Goal: Navigation & Orientation: Find specific page/section

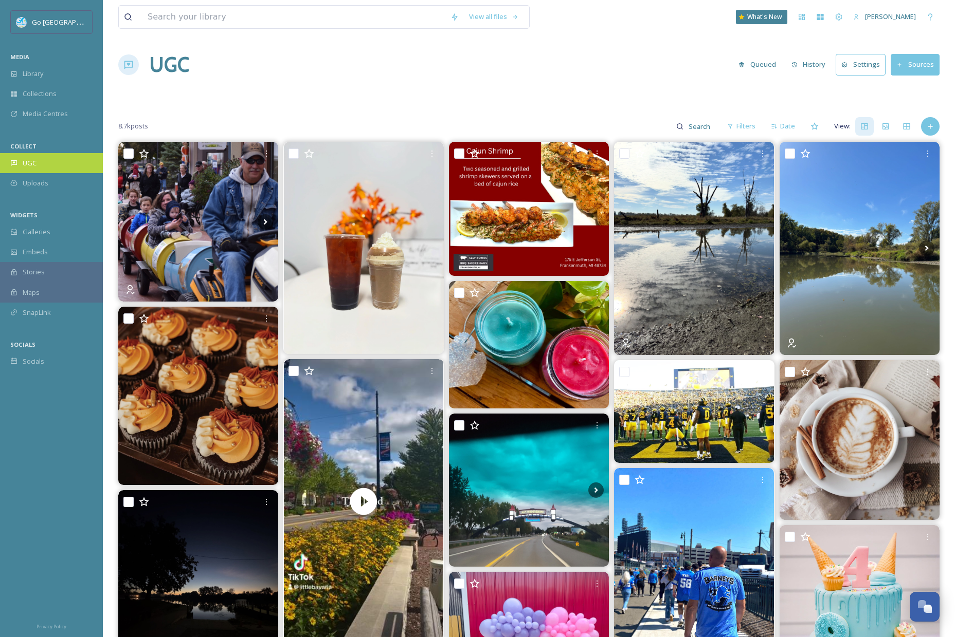
click at [46, 165] on div "UGC" at bounding box center [51, 163] width 103 height 20
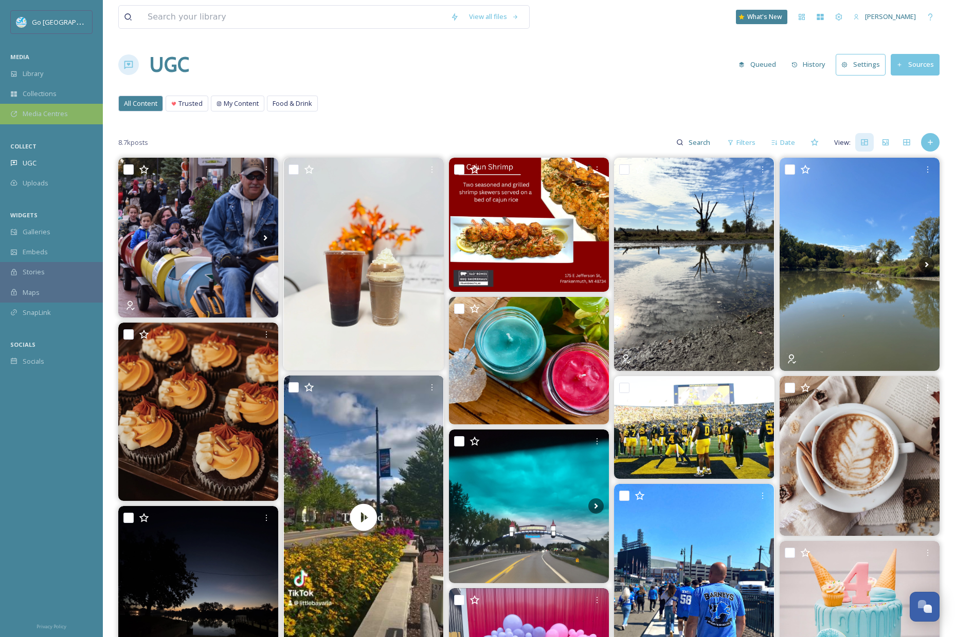
click at [39, 104] on div "Media Centres" at bounding box center [51, 114] width 103 height 20
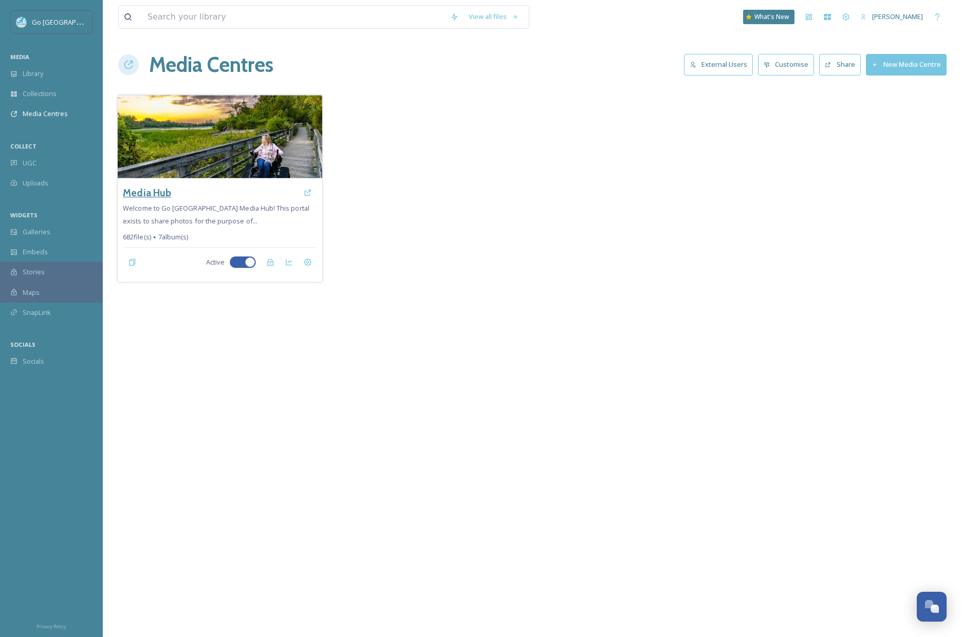
click at [148, 190] on h3 "Media Hub" at bounding box center [147, 193] width 48 height 15
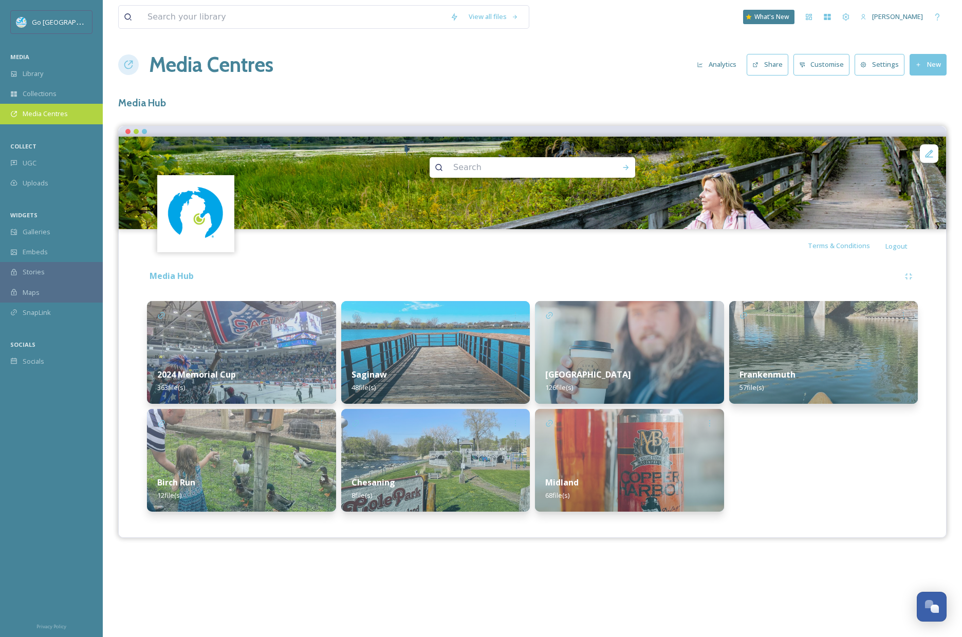
click at [53, 116] on span "Media Centres" at bounding box center [45, 114] width 45 height 10
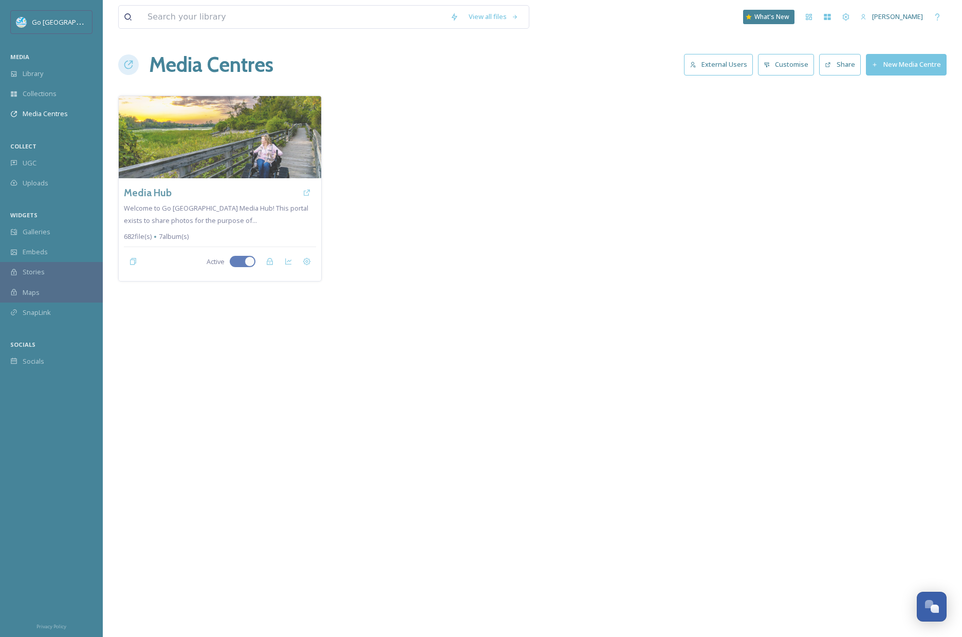
click at [692, 75] on button "External Users" at bounding box center [718, 64] width 69 height 21
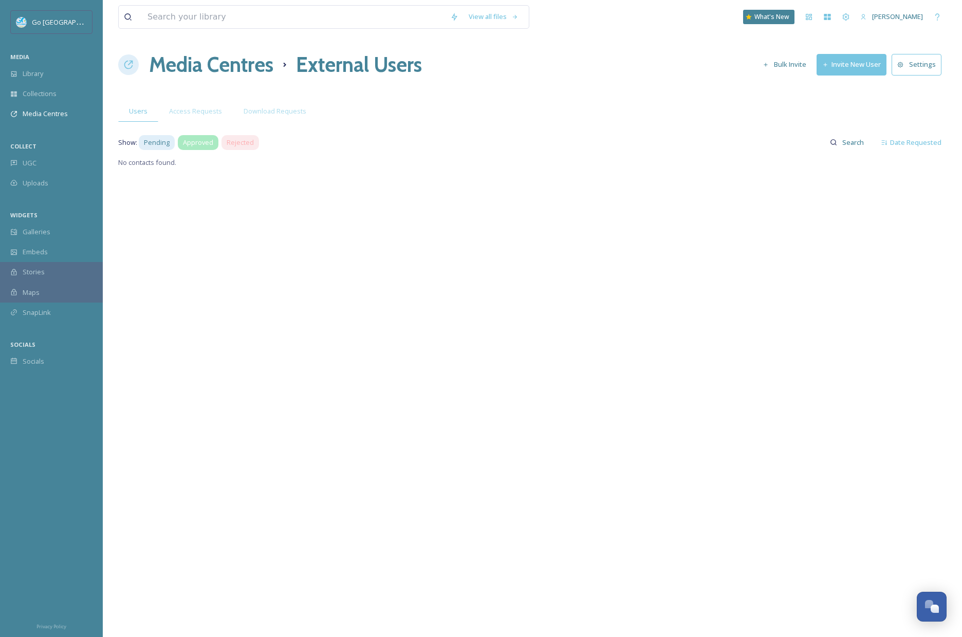
click at [203, 142] on span "Approved" at bounding box center [198, 143] width 30 height 10
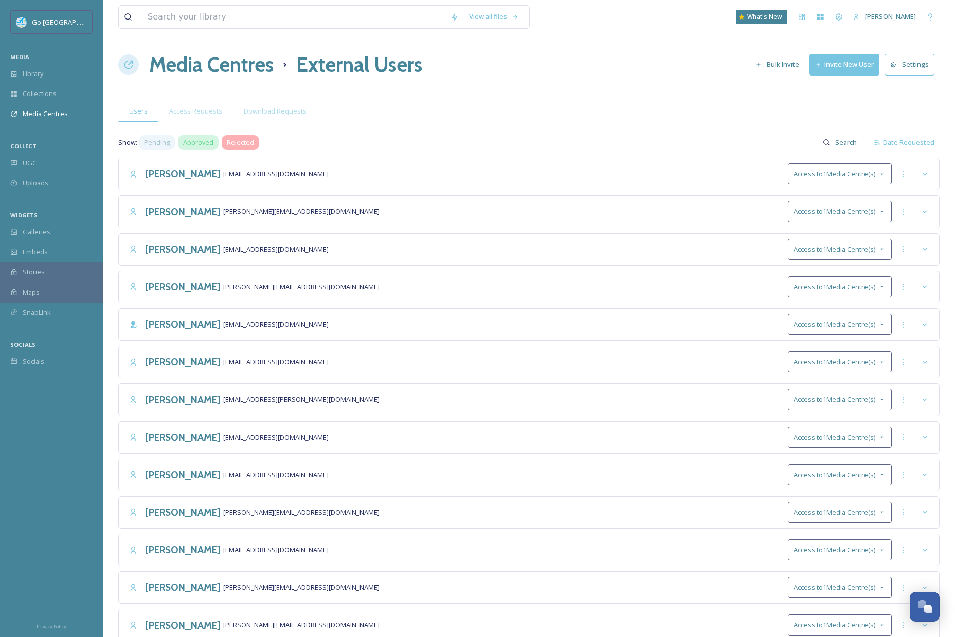
click at [247, 144] on span "Rejected" at bounding box center [240, 143] width 27 height 10
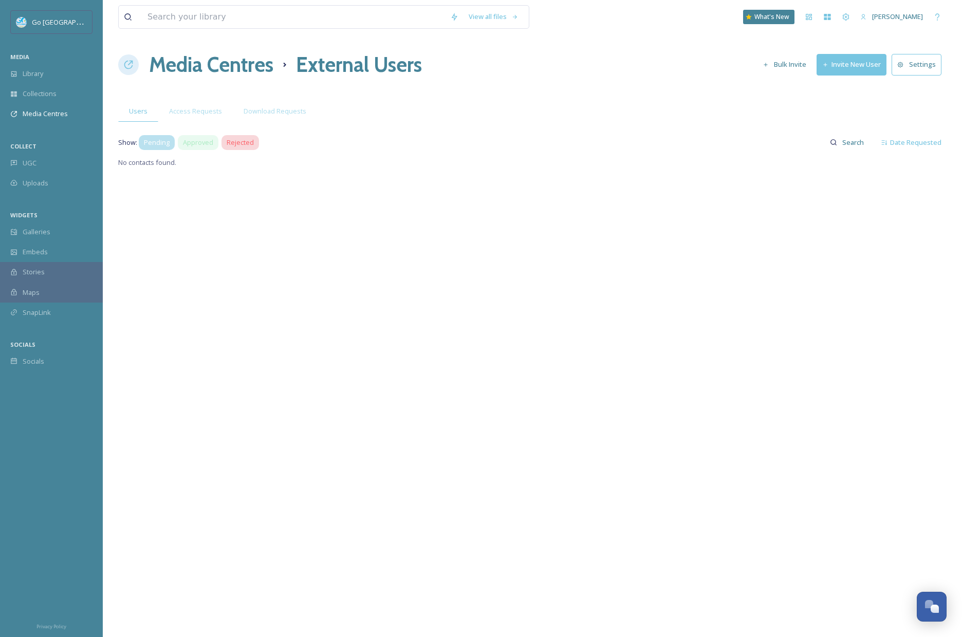
click at [156, 142] on span "Pending" at bounding box center [157, 143] width 26 height 10
click at [272, 101] on div "Download Requests" at bounding box center [275, 111] width 84 height 21
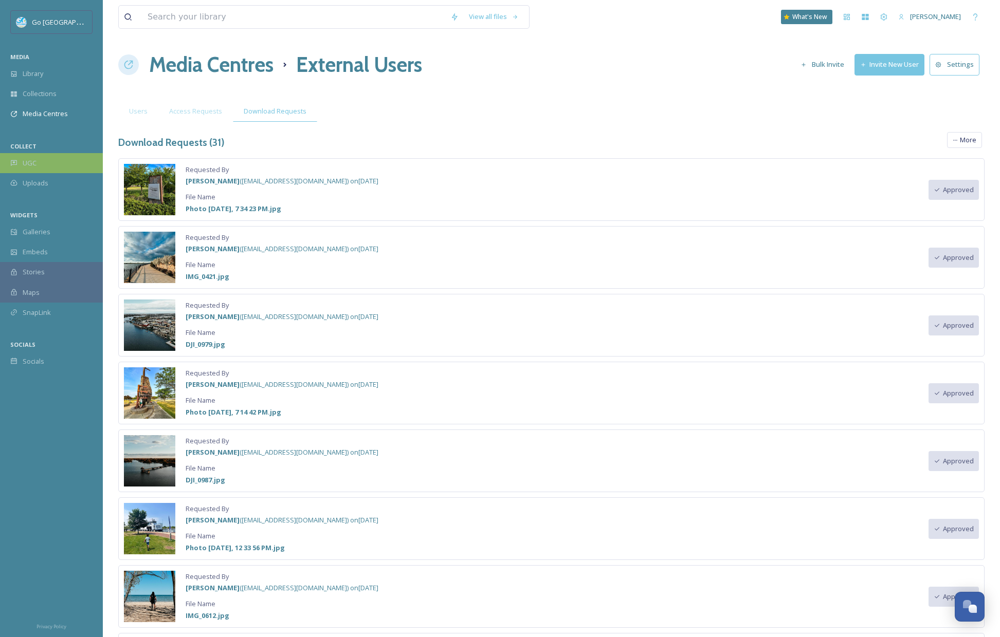
click at [43, 166] on div "UGC" at bounding box center [51, 163] width 103 height 20
